Goal: Information Seeking & Learning: Understand process/instructions

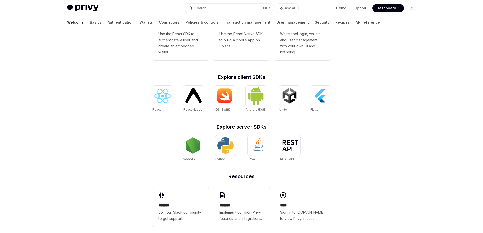
scroll to position [170, 0]
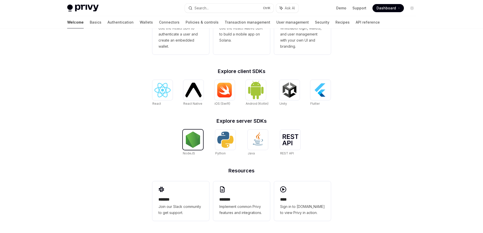
click at [197, 141] on img at bounding box center [193, 140] width 16 height 16
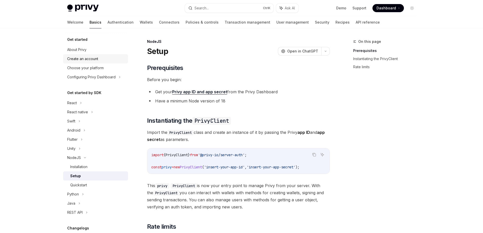
click at [87, 56] on div "Create an account" at bounding box center [82, 59] width 31 height 6
type textarea "*"
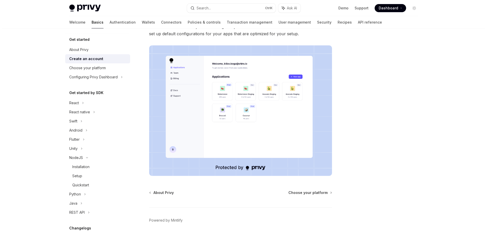
scroll to position [86, 0]
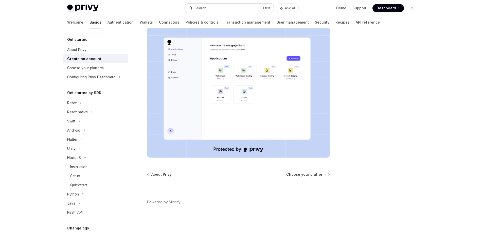
click at [223, 6] on button "Search... Ctrl K" at bounding box center [229, 8] width 89 height 9
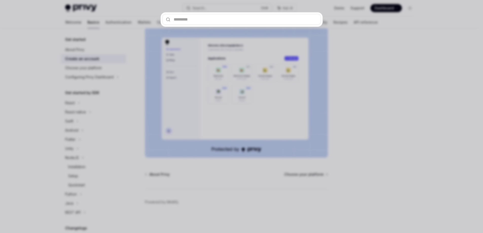
type input "*"
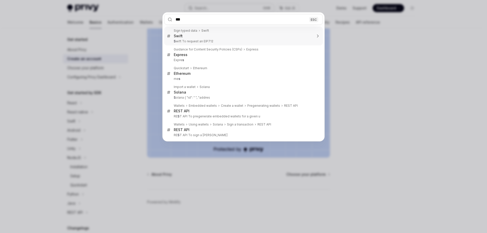
type input "****"
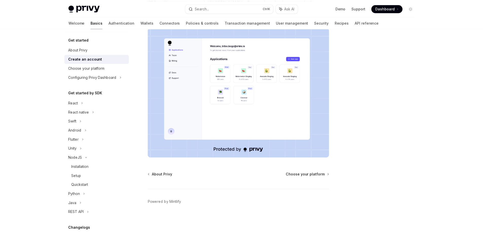
scroll to position [28, 0]
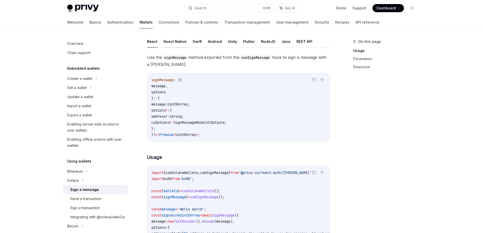
click at [170, 44] on button "React Native" at bounding box center [175, 42] width 23 height 12
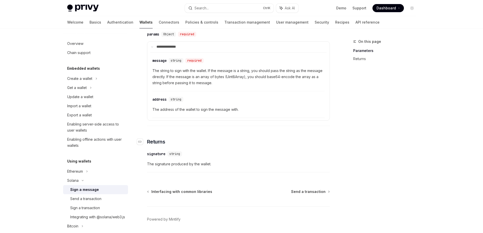
scroll to position [200, 0]
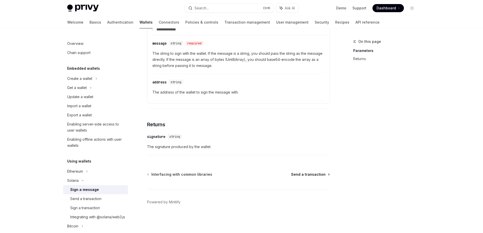
click at [304, 174] on span "Send a transaction" at bounding box center [308, 174] width 35 height 5
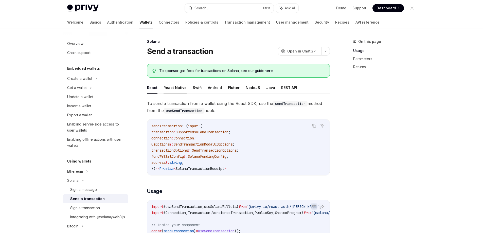
click at [170, 87] on button "React Native" at bounding box center [175, 88] width 23 height 12
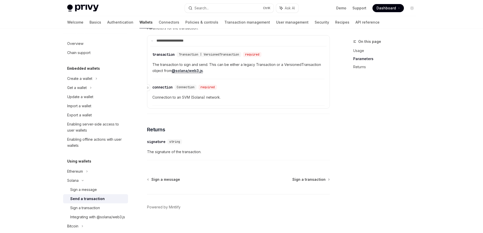
scroll to position [395, 0]
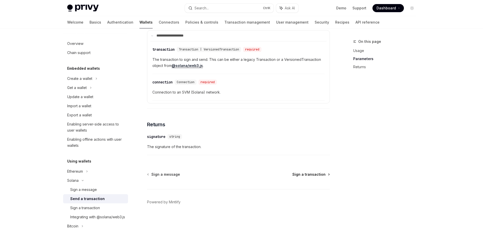
click at [311, 175] on span "Sign a transaction" at bounding box center [309, 174] width 33 height 5
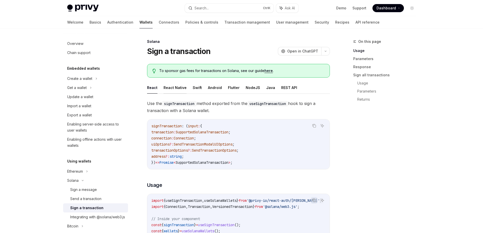
click at [173, 87] on button "React Native" at bounding box center [175, 88] width 23 height 12
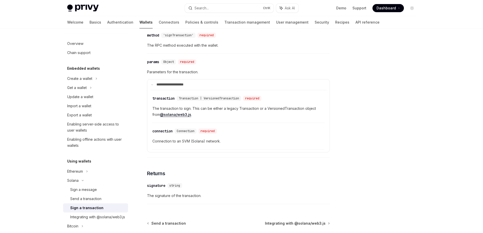
scroll to position [395, 0]
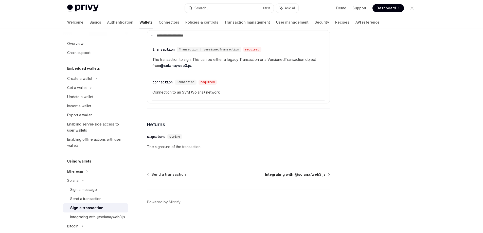
click at [287, 173] on span "Integrating with @solana/web3.js" at bounding box center [295, 174] width 61 height 5
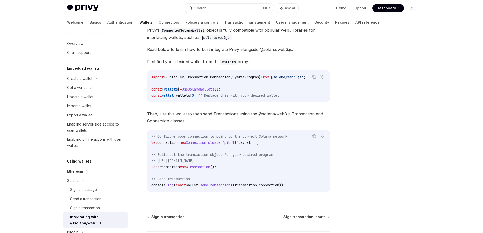
scroll to position [100, 0]
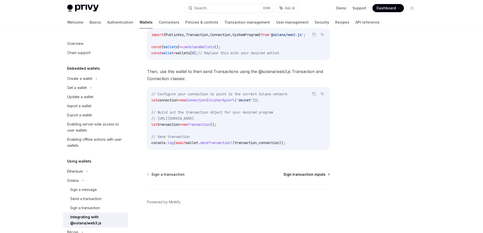
click at [301, 175] on span "Sign transaction inputs" at bounding box center [305, 174] width 42 height 5
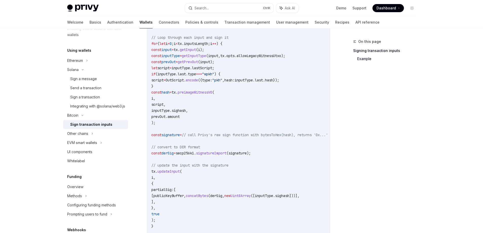
scroll to position [380, 0]
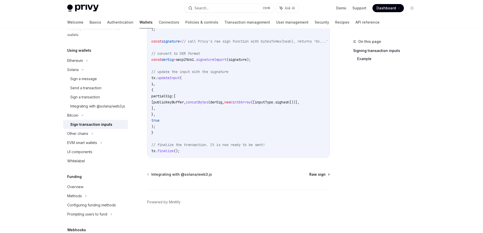
click at [315, 175] on span "Raw sign" at bounding box center [318, 174] width 16 height 5
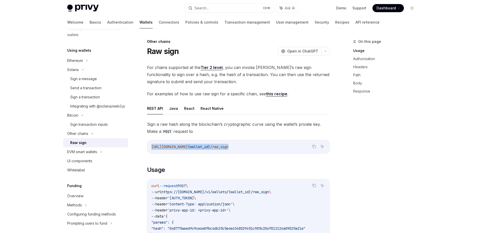
drag, startPoint x: 262, startPoint y: 146, endPoint x: 143, endPoint y: 145, distance: 118.3
click at [202, 113] on button "React Native" at bounding box center [212, 109] width 23 height 12
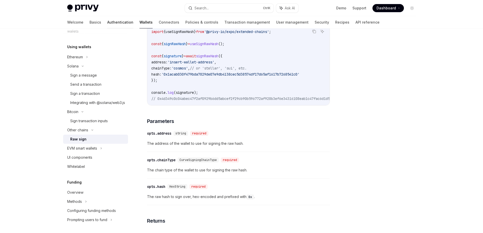
scroll to position [38, 0]
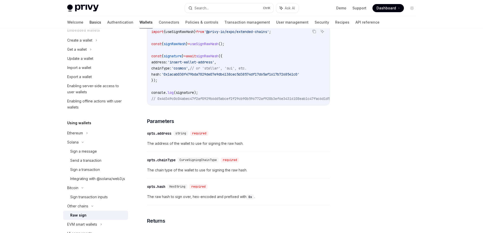
click at [90, 21] on link "Basics" at bounding box center [96, 22] width 12 height 12
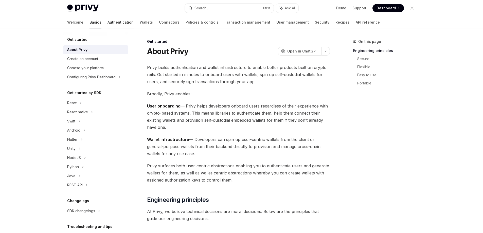
click at [108, 23] on link "Authentication" at bounding box center [121, 22] width 26 height 12
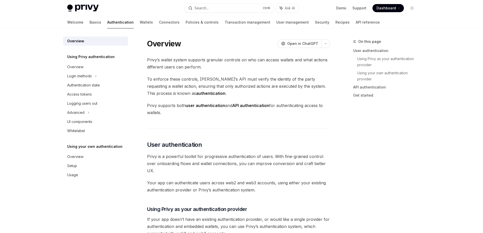
type textarea "*"
click at [214, 4] on button "Search... Ctrl K" at bounding box center [229, 8] width 89 height 9
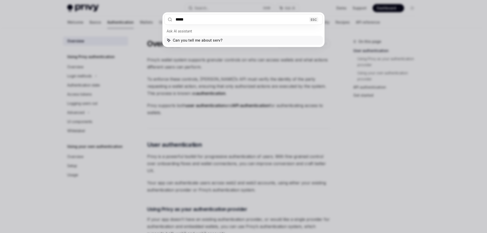
type input "******"
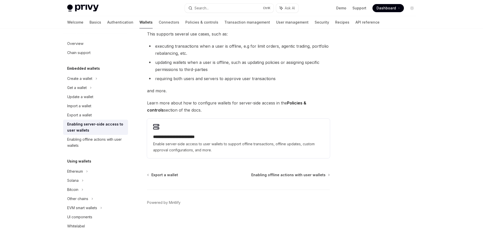
scroll to position [70, 0]
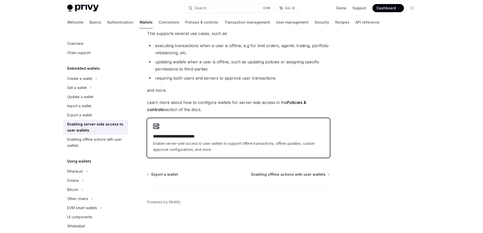
click at [214, 132] on div "**********" at bounding box center [238, 138] width 183 height 40
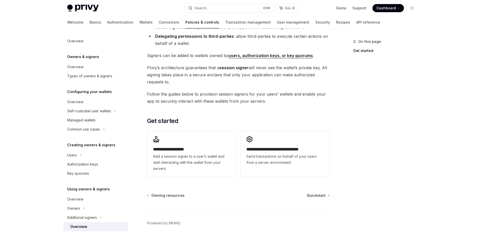
scroll to position [104, 0]
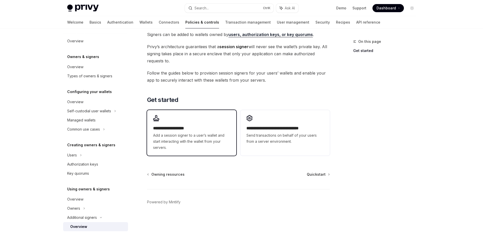
click at [183, 141] on span "Add a session signer to a user’s wallet and start interacting with the wallet f…" at bounding box center [191, 141] width 77 height 18
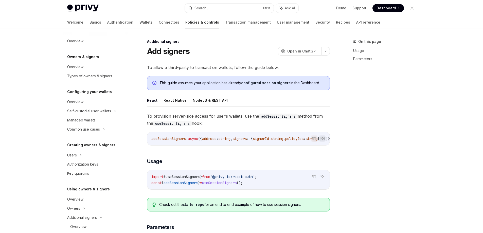
scroll to position [124, 0]
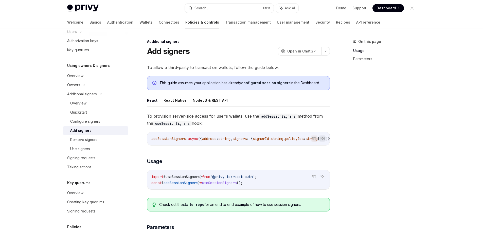
click at [177, 101] on button "React Native" at bounding box center [175, 100] width 23 height 12
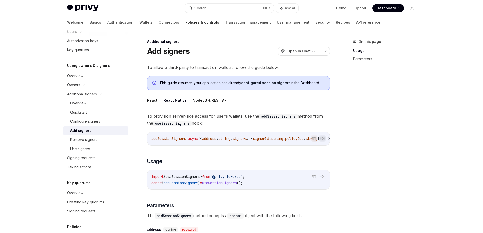
click at [201, 102] on button "NodeJS & REST API" at bounding box center [210, 100] width 35 height 12
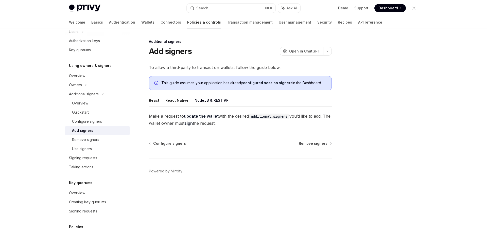
click at [179, 105] on button "React Native" at bounding box center [176, 100] width 23 height 12
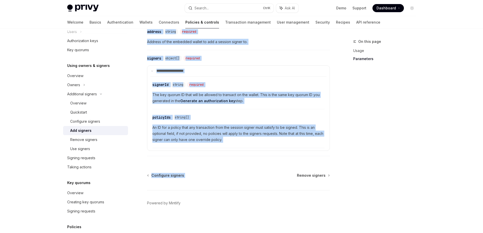
scroll to position [201, 0]
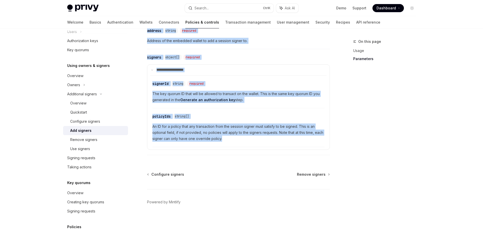
drag, startPoint x: 145, startPoint y: 41, endPoint x: 327, endPoint y: 141, distance: 207.6
click at [327, 141] on div "**********" at bounding box center [191, 36] width 280 height 394
copy div "**********"
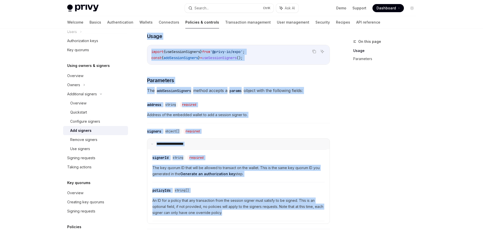
click at [328, 145] on summary "**********" at bounding box center [238, 144] width 182 height 11
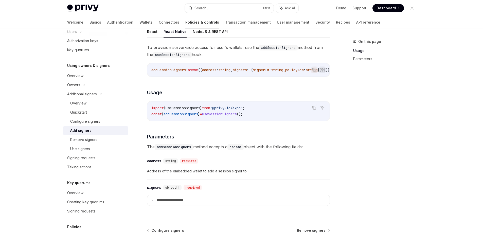
scroll to position [24, 0]
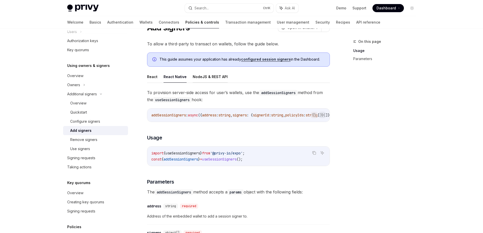
click at [205, 77] on button "NodeJS & REST API" at bounding box center [210, 77] width 35 height 12
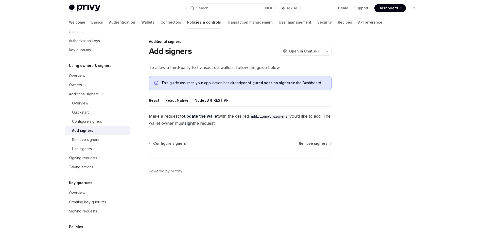
click at [176, 100] on button "React Native" at bounding box center [176, 100] width 23 height 12
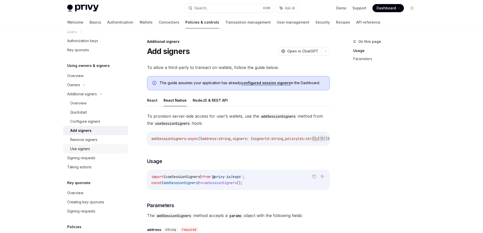
click at [77, 149] on div "Use signers" at bounding box center [80, 149] width 20 height 6
type textarea "*"
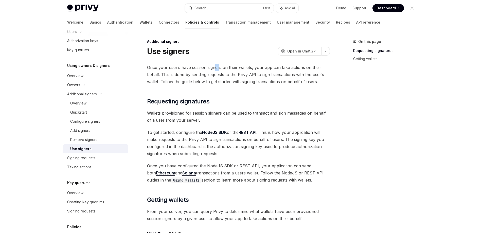
drag, startPoint x: 214, startPoint y: 67, endPoint x: 218, endPoint y: 67, distance: 4.1
click at [218, 67] on span "Once your user’s have session signers on their wallets, your app can take actio…" at bounding box center [238, 74] width 183 height 21
click at [217, 74] on span "Once your user’s have session signers on their wallets, your app can take actio…" at bounding box center [238, 74] width 183 height 21
drag, startPoint x: 217, startPoint y: 74, endPoint x: 293, endPoint y: 77, distance: 75.4
click at [293, 77] on span "Once your user’s have session signers on their wallets, your app can take actio…" at bounding box center [238, 74] width 183 height 21
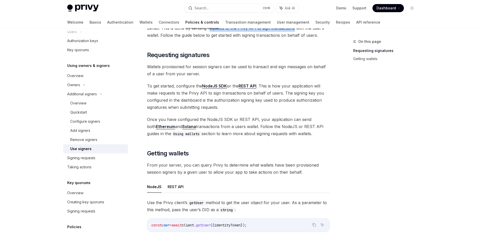
scroll to position [51, 0]
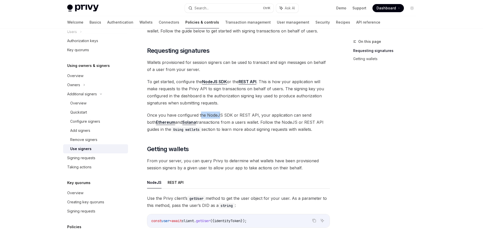
drag, startPoint x: 200, startPoint y: 115, endPoint x: 220, endPoint y: 116, distance: 20.1
click at [220, 116] on span "Once you have configured the NodeJS SDK or REST API, your application can send …" at bounding box center [238, 122] width 183 height 21
drag, startPoint x: 198, startPoint y: 115, endPoint x: 288, endPoint y: 115, distance: 89.1
click at [288, 115] on span "Once you have configured the NodeJS SDK or REST API, your application can send …" at bounding box center [238, 122] width 183 height 21
click at [245, 111] on div "Once your user’s have session signers on their wallets, your app can take actio…" at bounding box center [238, 177] width 183 height 329
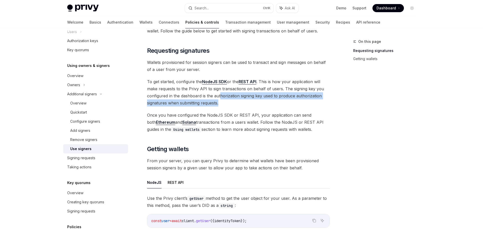
drag, startPoint x: 221, startPoint y: 104, endPoint x: 221, endPoint y: 95, distance: 8.4
click at [221, 95] on span "To get started, configure the NodeJS SDK or the REST API . This is how your app…" at bounding box center [238, 92] width 183 height 28
click at [220, 101] on span "To get started, configure the NodeJS SDK or the REST API . This is how your app…" at bounding box center [238, 92] width 183 height 28
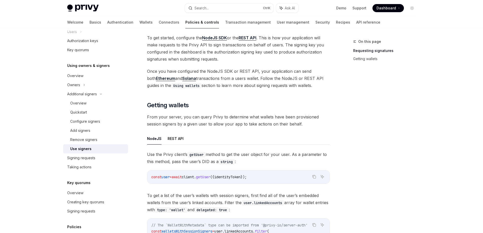
scroll to position [0, 0]
